Goal: Check status: Check status

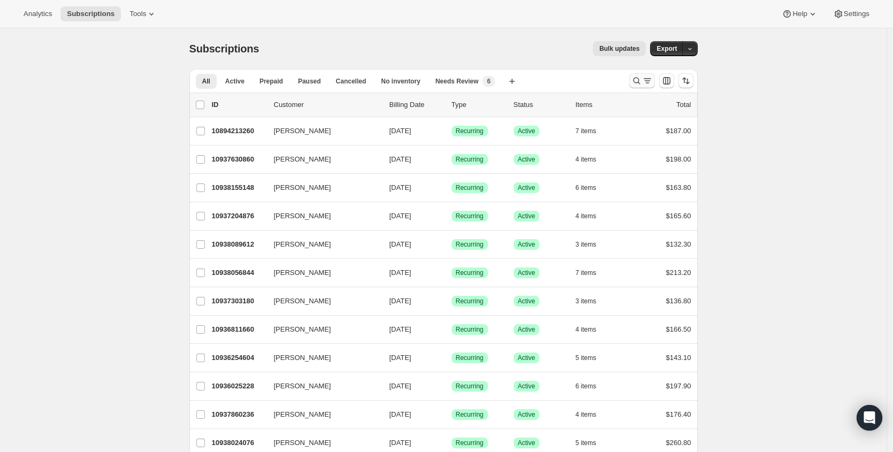
click at [655, 80] on button "Search and filter results" at bounding box center [643, 80] width 26 height 15
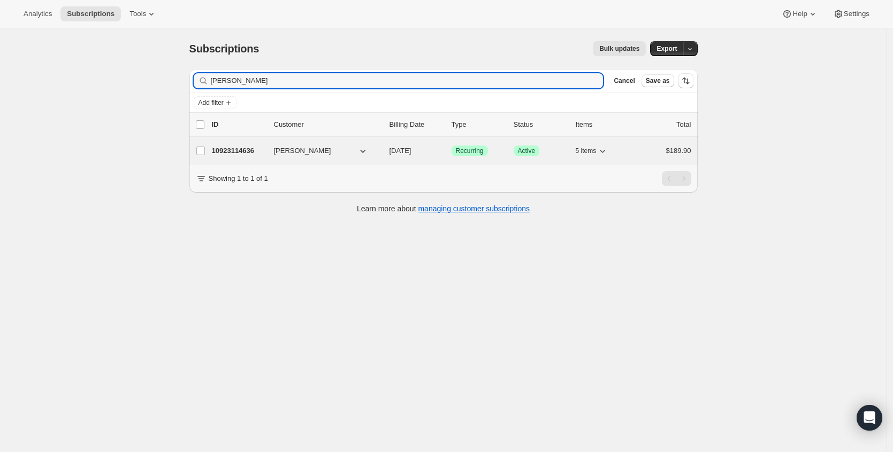
type input "[PERSON_NAME]"
click at [255, 147] on p "10923114636" at bounding box center [239, 151] width 54 height 11
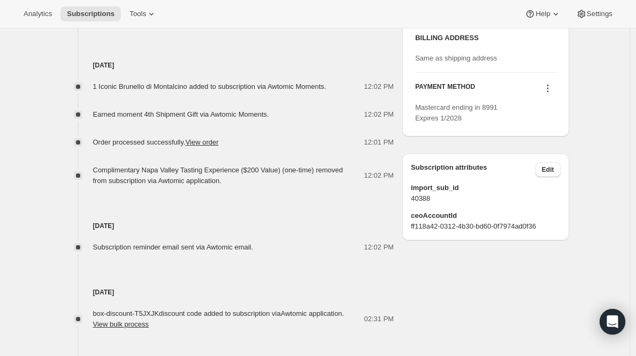
scroll to position [519, 0]
